Goal: Task Accomplishment & Management: Manage account settings

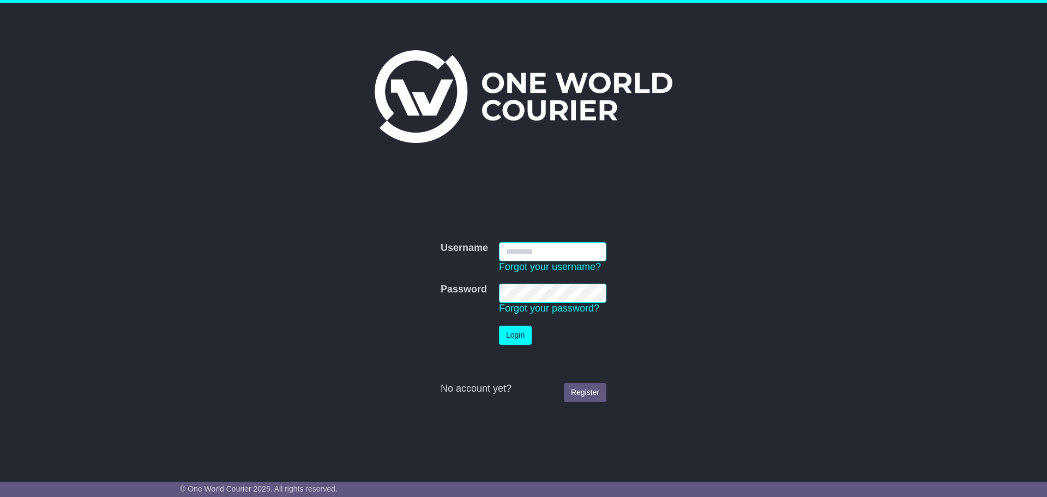
click at [510, 254] on input "Username" at bounding box center [552, 251] width 107 height 19
type input "**********"
click at [509, 336] on button "Login" at bounding box center [515, 335] width 33 height 19
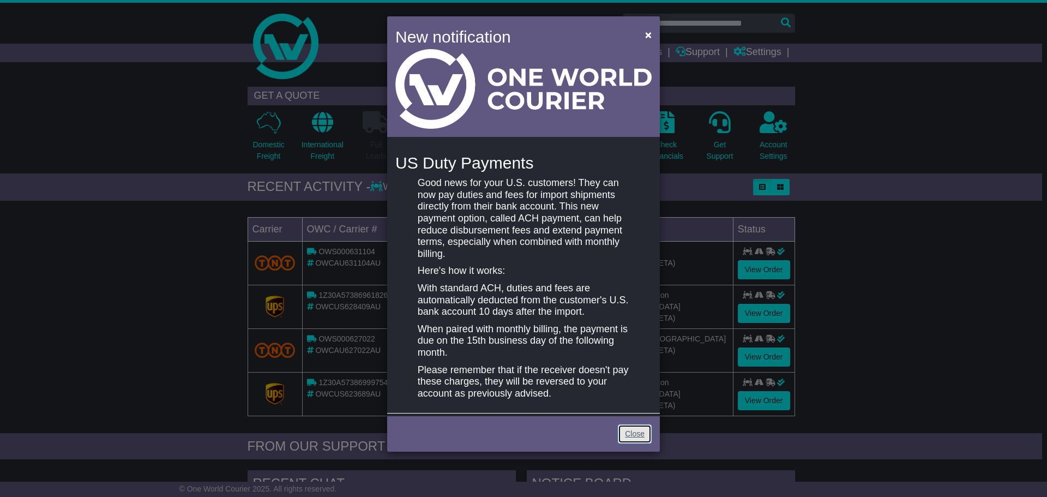
click at [633, 435] on link "Close" at bounding box center [635, 433] width 34 height 19
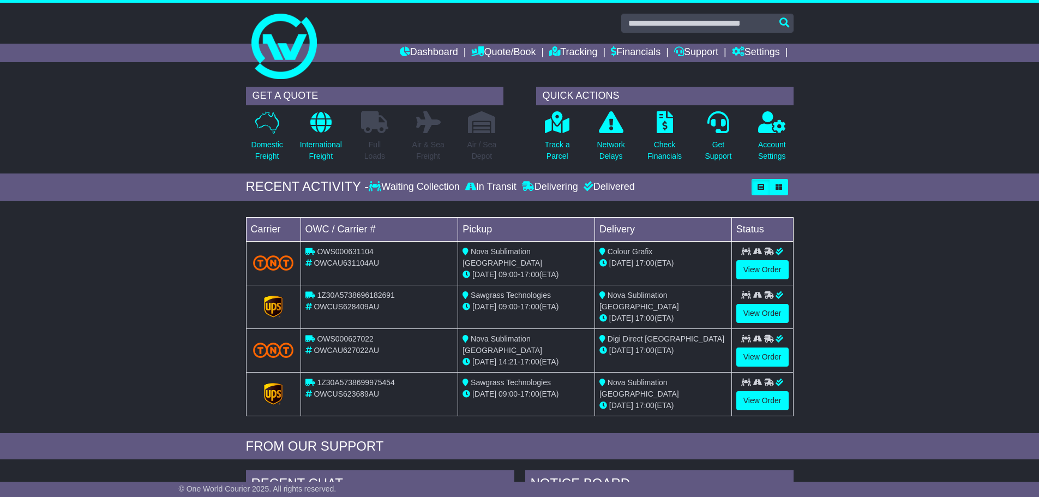
drag, startPoint x: 863, startPoint y: 296, endPoint x: 449, endPoint y: 162, distance: 435.3
click at [851, 294] on div "Loading... No bookings found Carrier OWC / Carrier # Pickup Delivery Status OWS…" at bounding box center [519, 319] width 1039 height 227
